Goal: Find specific page/section: Find specific page/section

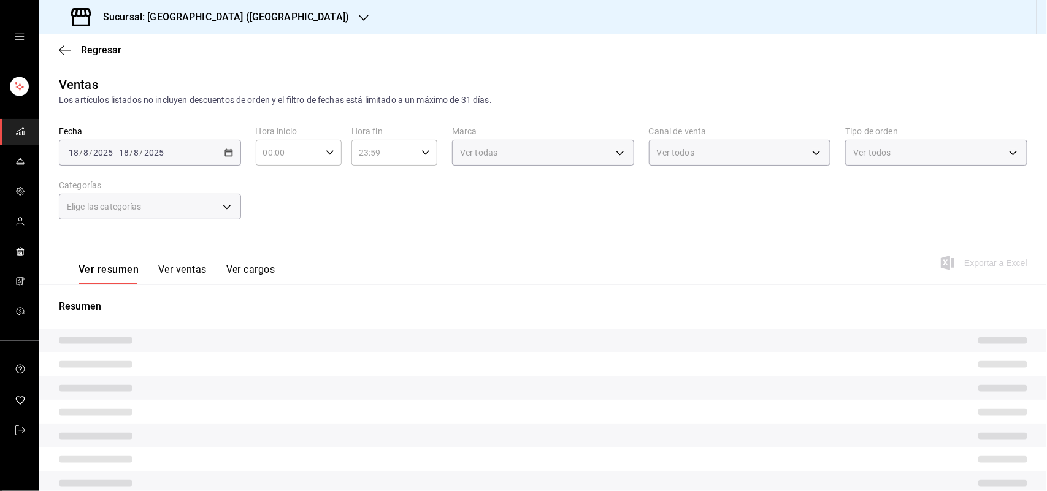
type input "307f2552-bed5-4451-a1d4-9a3d8e6b1418"
type input "UBER_EATS"
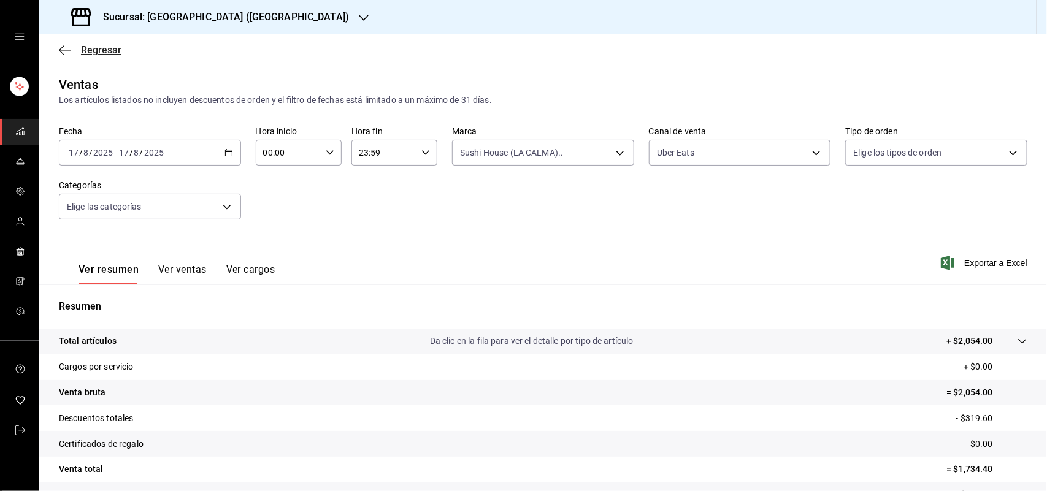
click at [100, 48] on span "Regresar" at bounding box center [101, 50] width 40 height 12
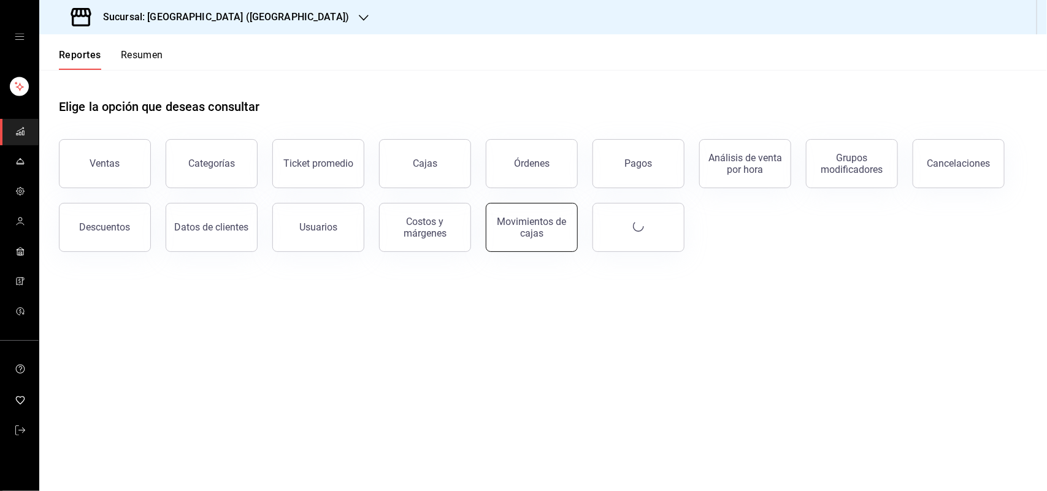
click at [510, 225] on div "Movimientos de cajas" at bounding box center [532, 227] width 76 height 23
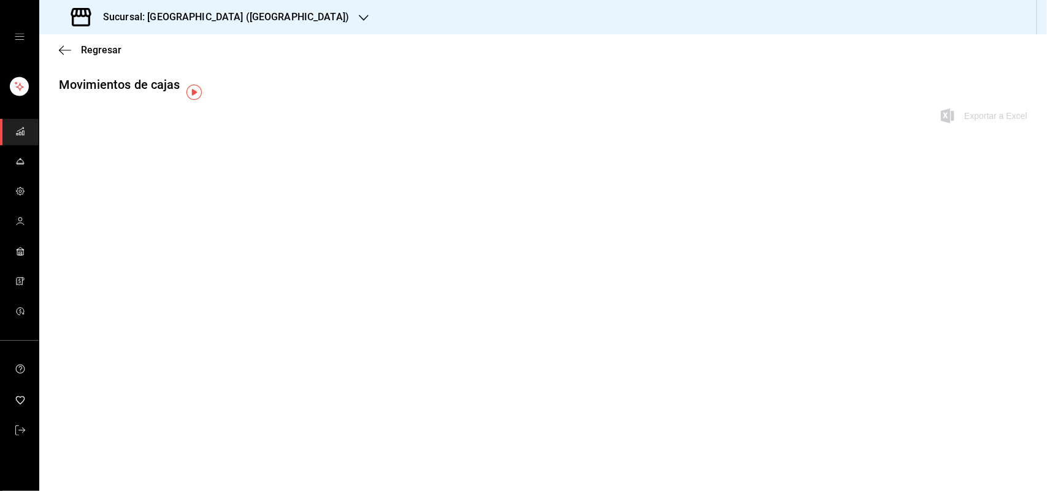
click at [510, 225] on main "Regresar Movimientos [PERSON_NAME] Exportar a Excel" at bounding box center [543, 262] width 1008 height 457
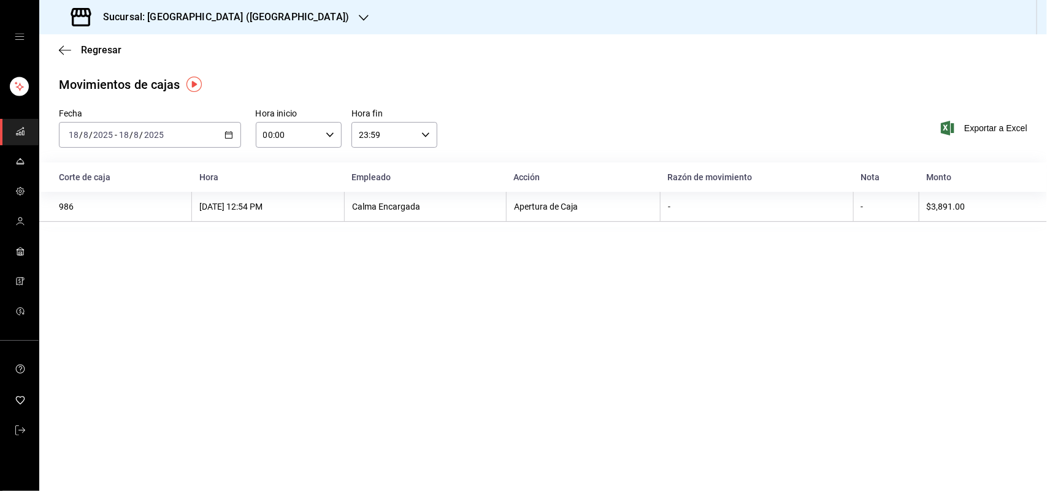
click at [120, 46] on div "Regresar" at bounding box center [543, 49] width 1008 height 31
click at [98, 46] on span "Regresar" at bounding box center [101, 50] width 40 height 12
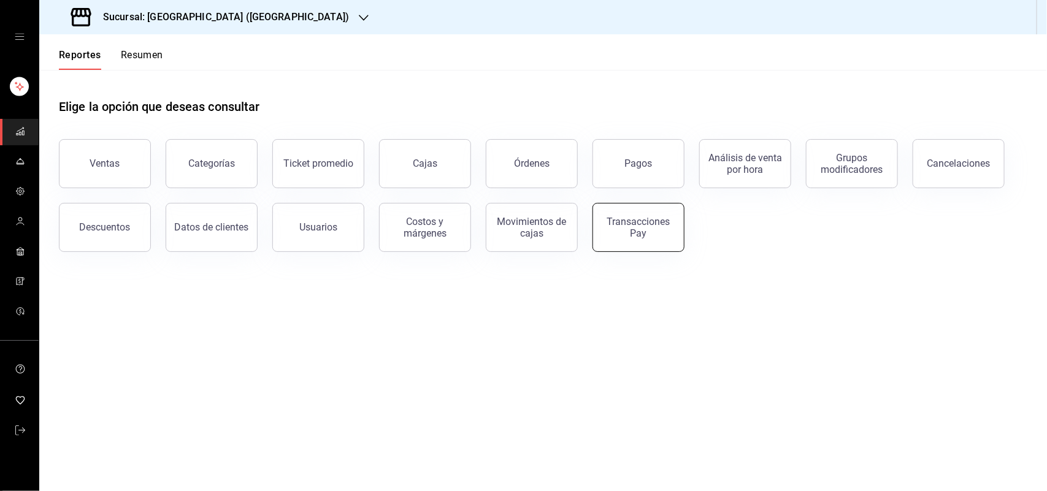
click at [637, 243] on button "Transacciones Pay" at bounding box center [639, 227] width 92 height 49
